Goal: Find specific page/section: Find specific page/section

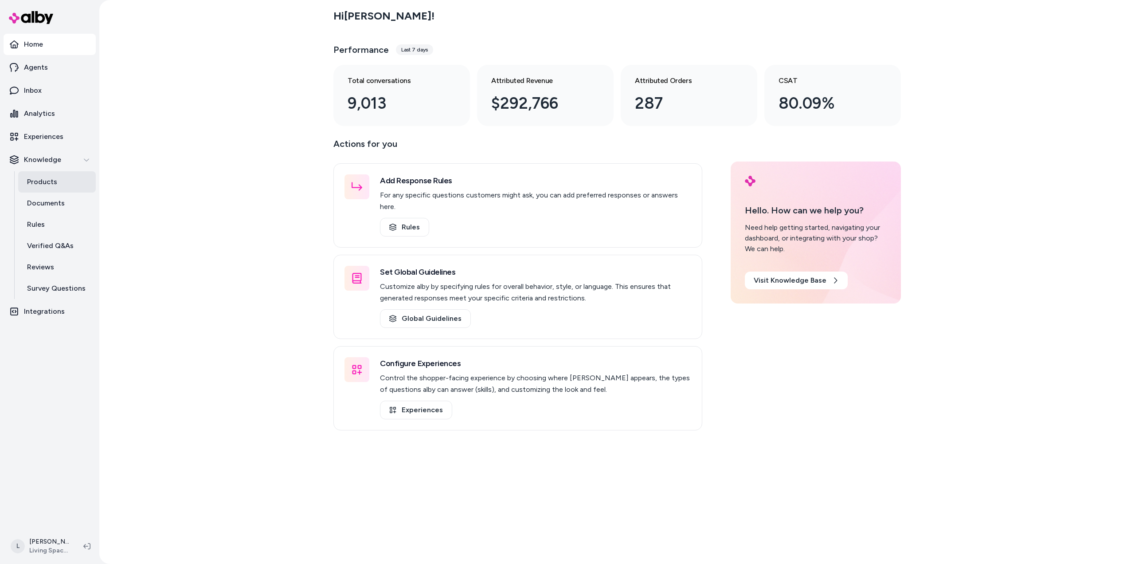
click at [48, 180] on p "Products" at bounding box center [42, 182] width 30 height 11
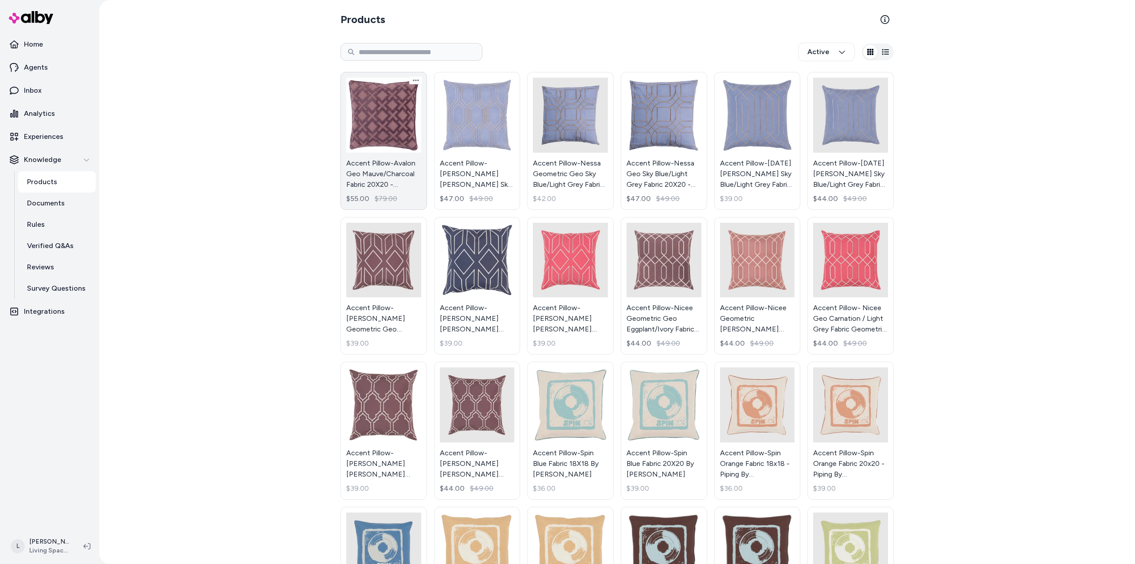
click at [388, 129] on link "Accent Pillow-Avalon Geo Mauve/Charcoal Fabric 20X20 - Geometric By Surya $55.0…" at bounding box center [384, 141] width 86 height 138
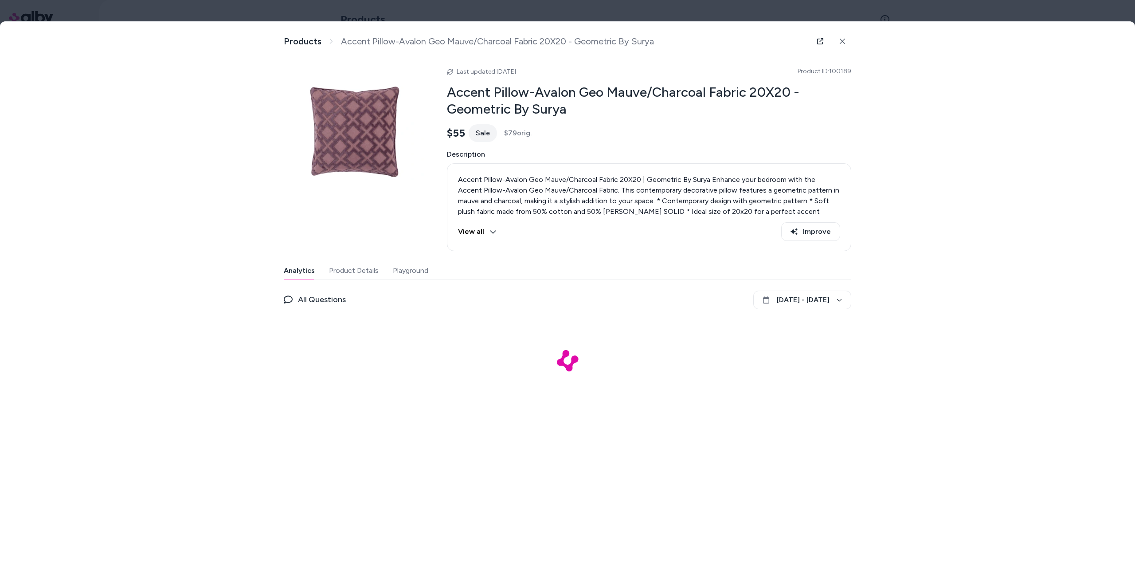
click at [357, 272] on button "Product Details" at bounding box center [354, 271] width 50 height 18
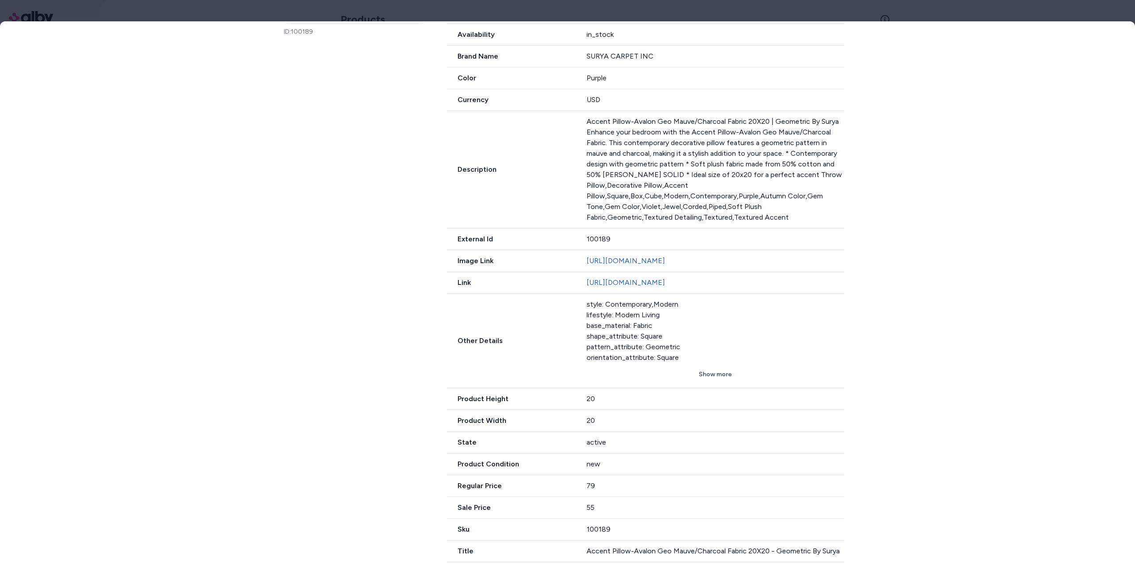
scroll to position [353, 0]
click at [711, 377] on button "Show more" at bounding box center [716, 374] width 258 height 16
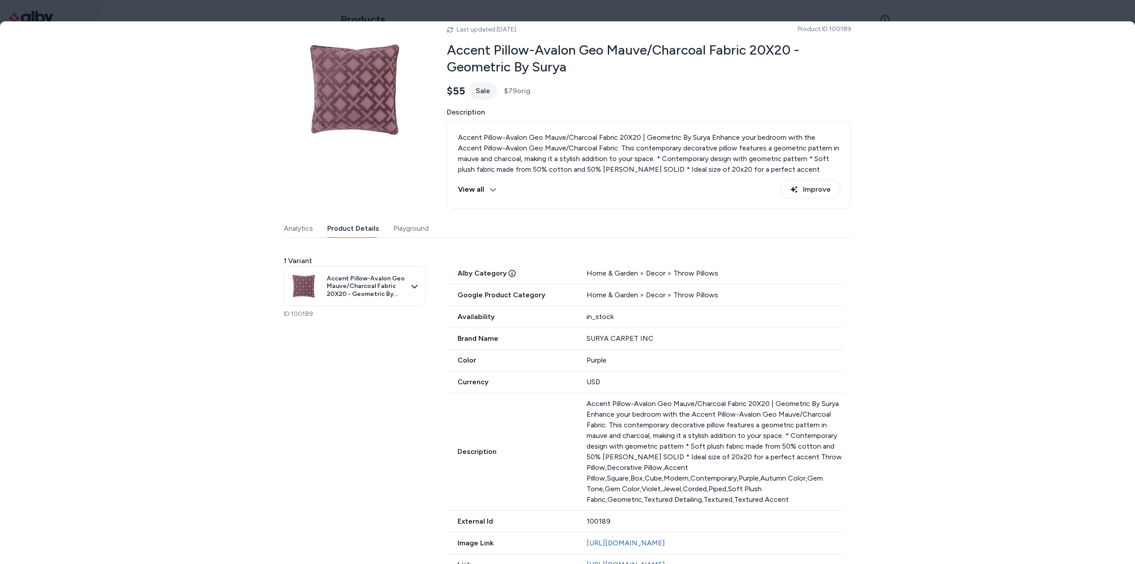
scroll to position [0, 0]
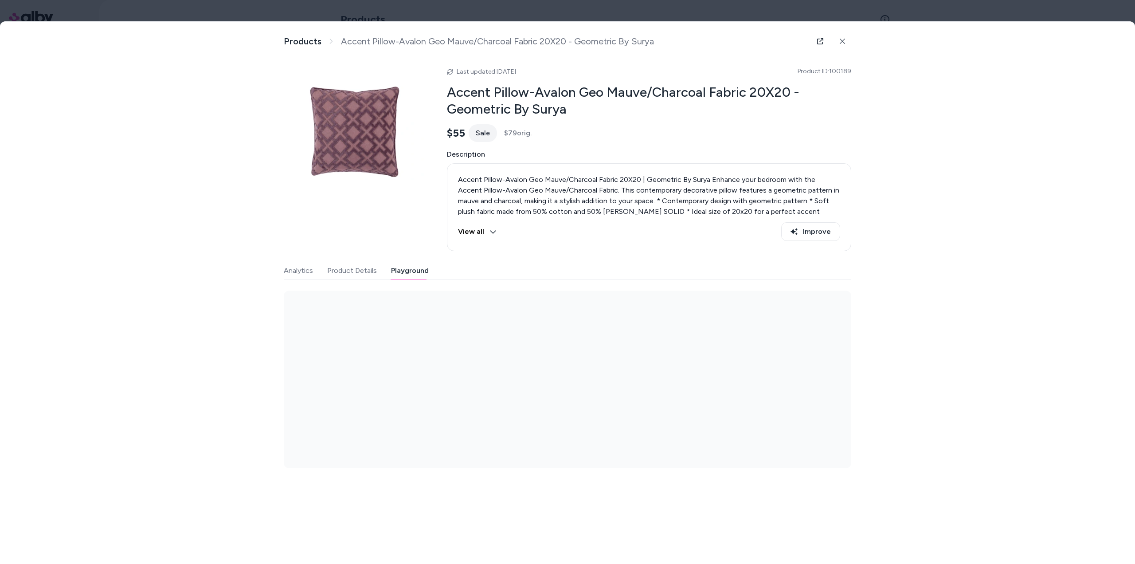
click at [414, 222] on div "Last updated [DATE] Product ID: 100189 Accent Pillow-Avalon Geo Mauve/Charcoal …" at bounding box center [568, 264] width 568 height 407
click at [297, 269] on button "Analytics" at bounding box center [298, 271] width 29 height 18
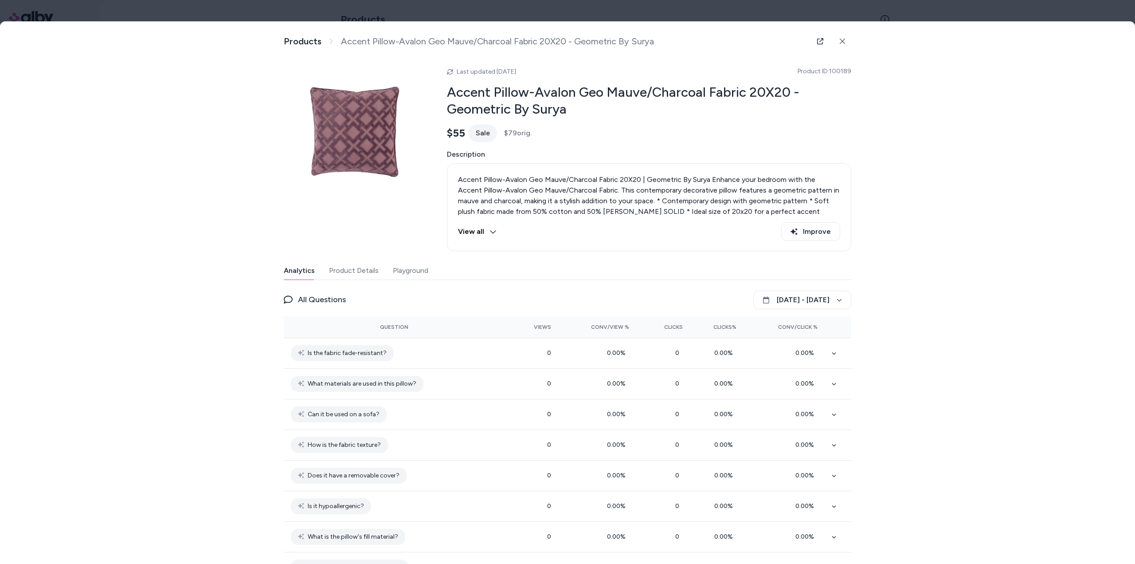
click at [357, 274] on button "Product Details" at bounding box center [354, 271] width 50 height 18
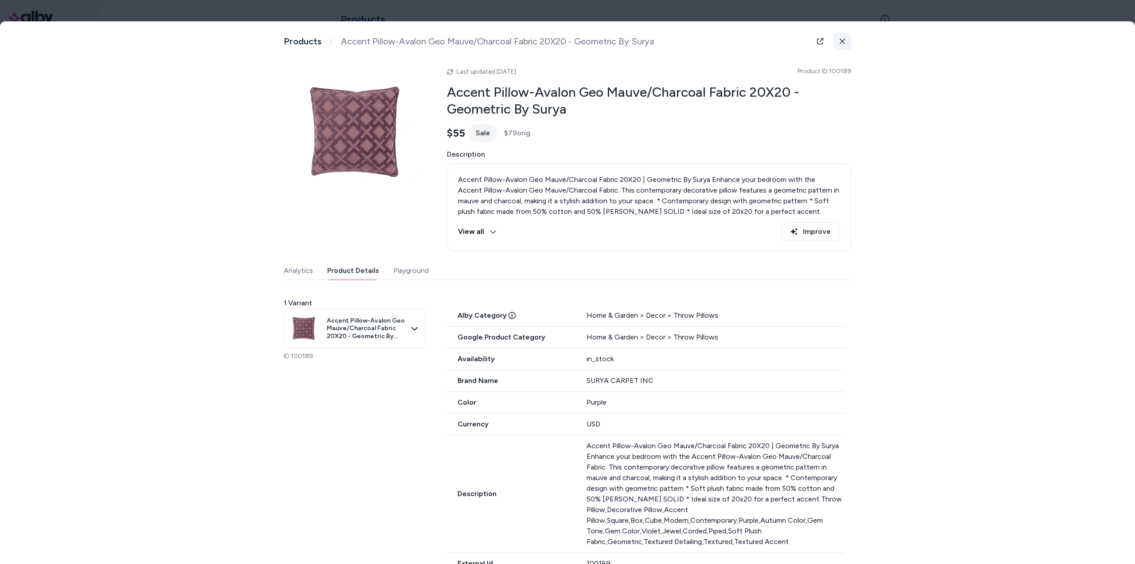
click at [840, 39] on icon at bounding box center [843, 41] width 6 height 6
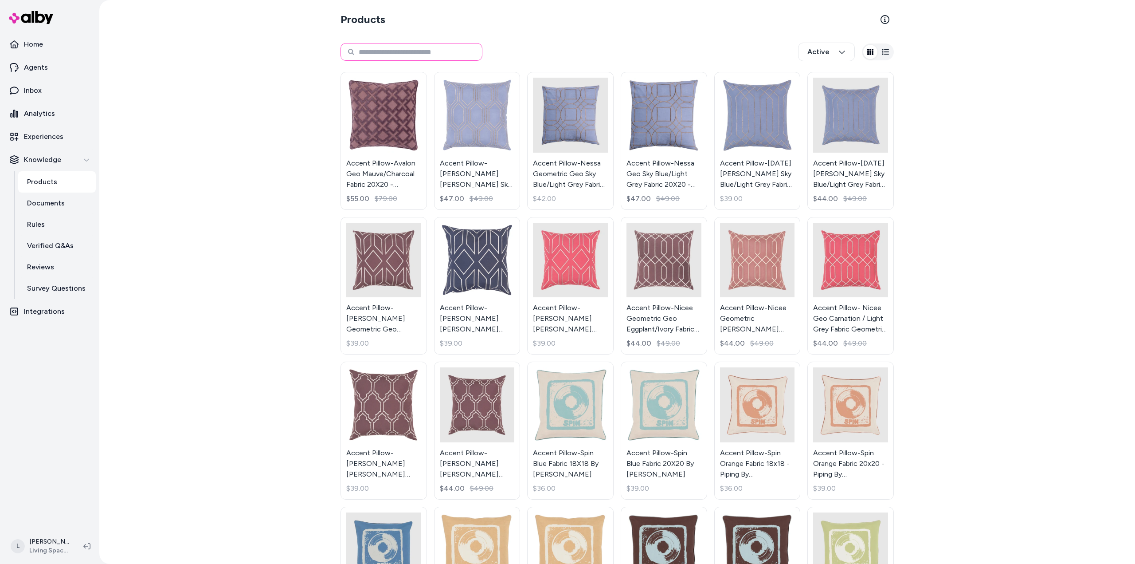
click at [417, 53] on input at bounding box center [412, 52] width 142 height 18
type input "******"
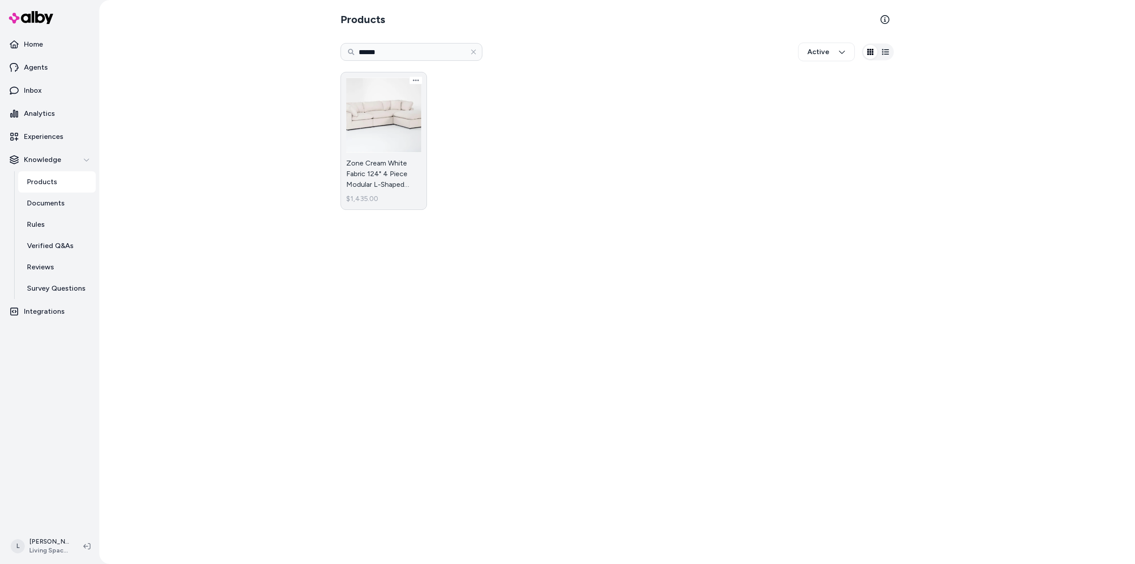
click at [403, 142] on link "Zone Cream White Fabric 124" 4 Piece Modular L-Shaped Sectional with 2 Corners …" at bounding box center [384, 141] width 86 height 138
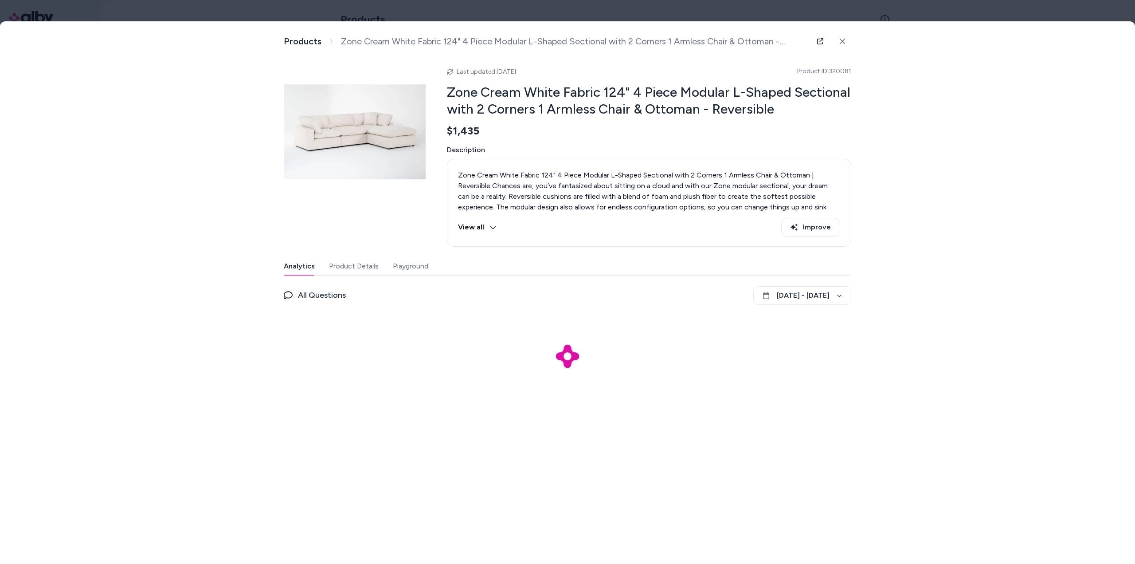
click at [343, 266] on button "Product Details" at bounding box center [354, 266] width 50 height 18
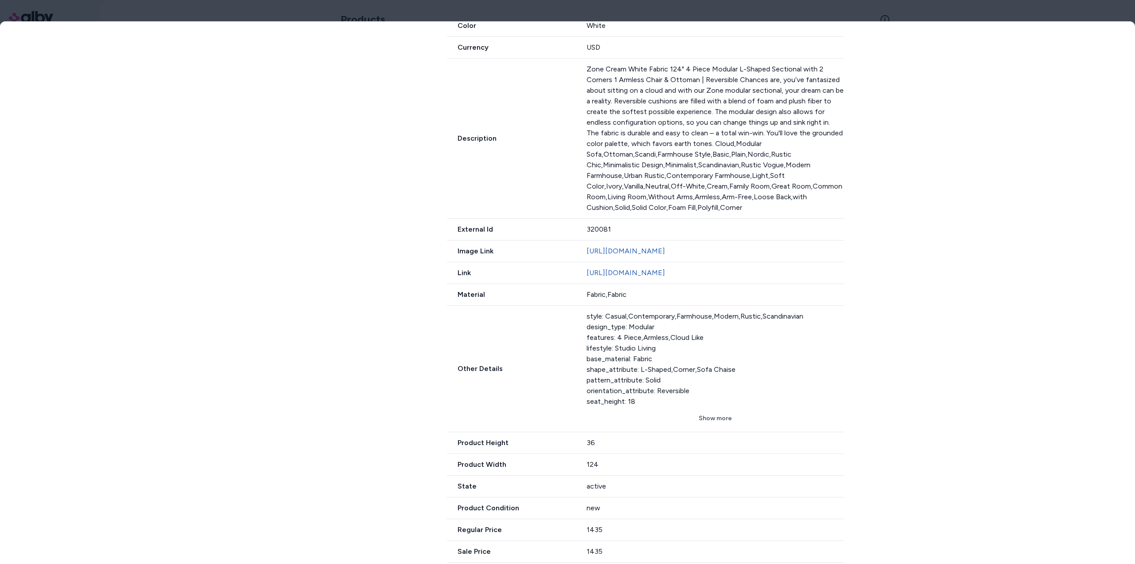
scroll to position [366, 0]
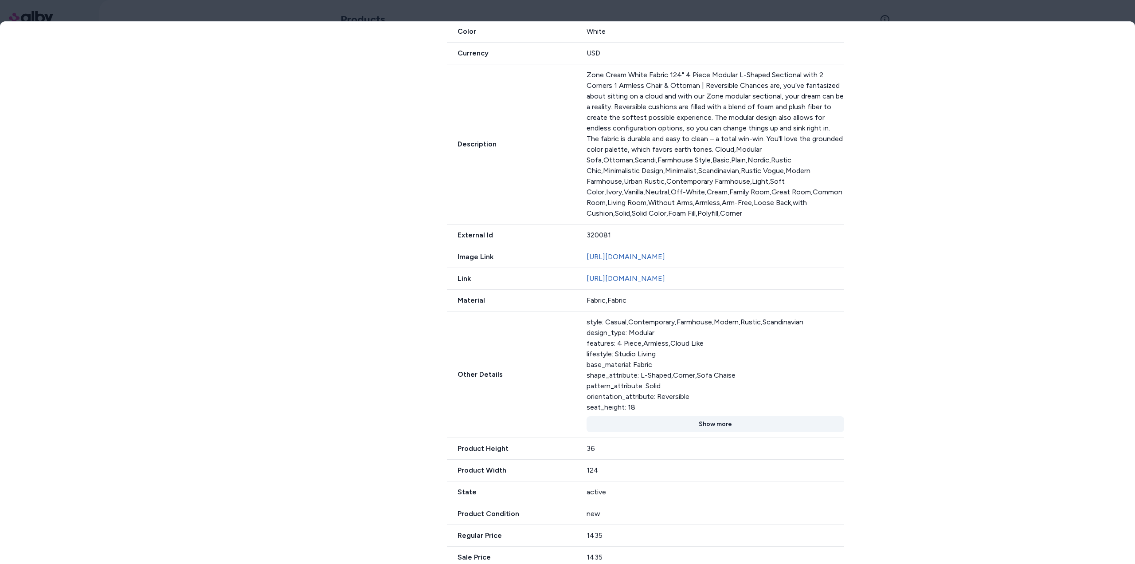
click at [727, 432] on button "Show more" at bounding box center [716, 424] width 258 height 16
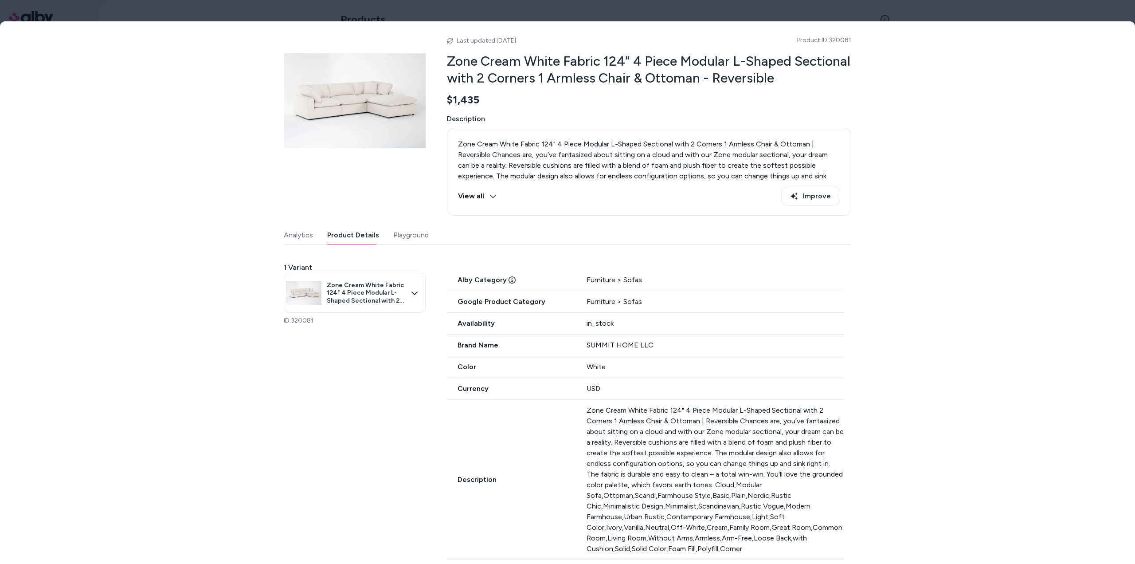
scroll to position [0, 0]
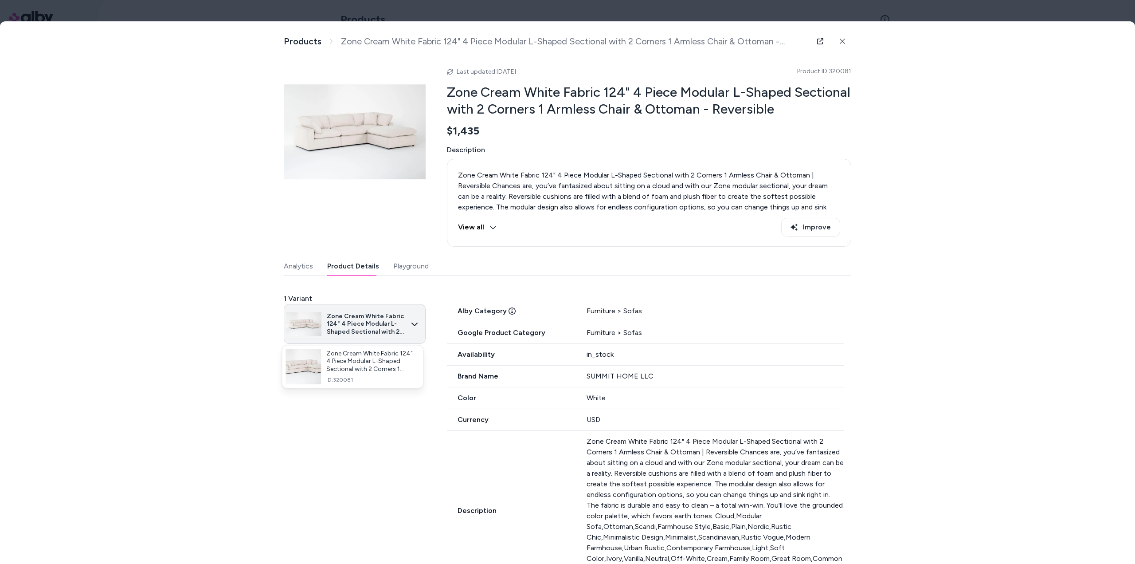
click at [416, 323] on body "Home Agents Inbox Analytics Experiences Knowledge Products Documents Rules Veri…" at bounding box center [567, 282] width 1135 height 564
click at [300, 270] on div at bounding box center [567, 282] width 1135 height 564
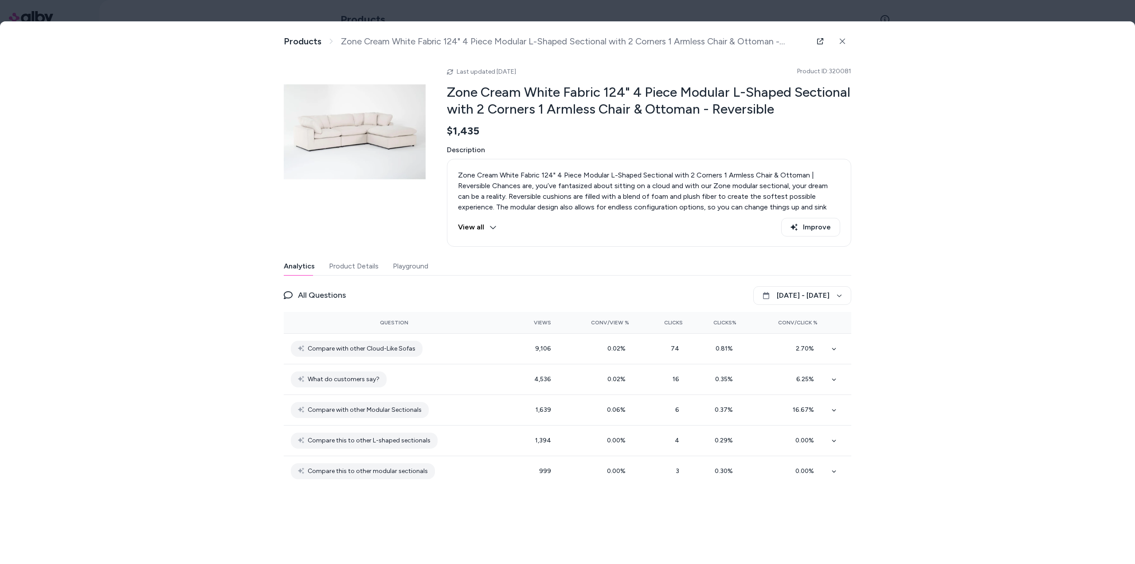
click at [301, 267] on button "Analytics" at bounding box center [299, 266] width 31 height 18
click at [351, 265] on button "Product Details" at bounding box center [354, 266] width 50 height 18
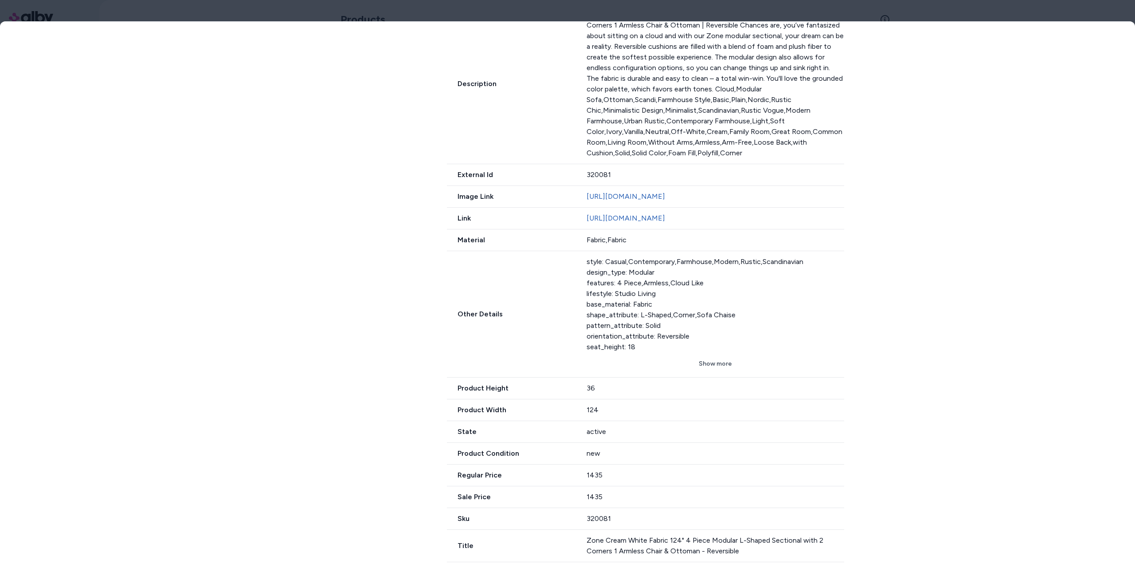
scroll to position [455, 0]
